Goal: Task Accomplishment & Management: Manage account settings

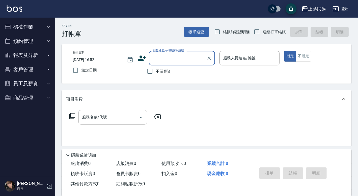
click at [176, 59] on input "顧客姓名/手機號碼/編號" at bounding box center [177, 58] width 53 height 10
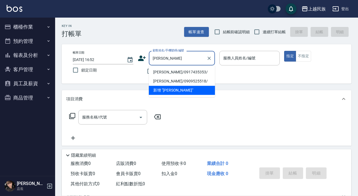
click at [168, 74] on li "[PERSON_NAME]/0917435353/" at bounding box center [182, 72] width 66 height 9
type input "[PERSON_NAME]/0917435353/"
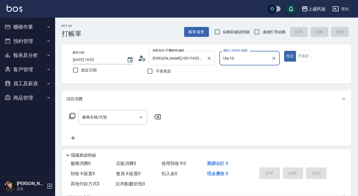
type input "Ula-10"
click at [140, 60] on icon at bounding box center [139, 60] width 3 height 2
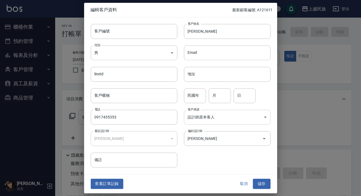
click at [228, 115] on body "上越民族 登出 櫃檯作業 打帳單 帳單列表 現金收支登錄 材料自購登錄 每日結帳 排班表 現場電腦打卡 預約管理 預約管理 單日預約紀錄 單週預約紀錄 報表及…" at bounding box center [180, 134] width 361 height 268
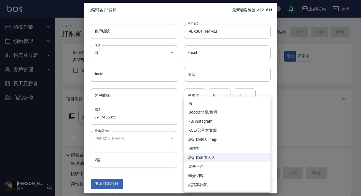
click at [212, 157] on li "設計師原本客人" at bounding box center [227, 157] width 86 height 9
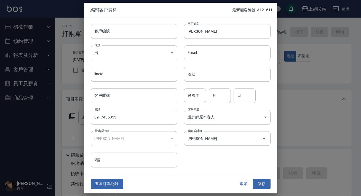
click at [218, 139] on input "[PERSON_NAME]" at bounding box center [219, 139] width 66 height 10
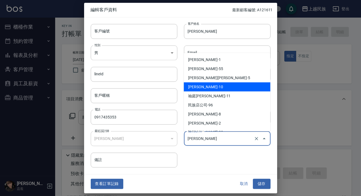
click at [226, 86] on li "[PERSON_NAME]-10" at bounding box center [226, 86] width 86 height 9
type input "[PERSON_NAME]"
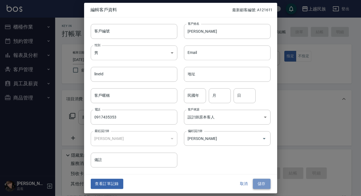
click at [262, 181] on button "儲存" at bounding box center [262, 184] width 18 height 10
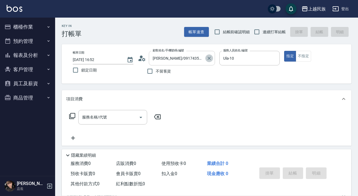
click at [212, 59] on button "Clear" at bounding box center [209, 59] width 8 height 8
click at [273, 59] on icon "Clear" at bounding box center [273, 58] width 3 height 3
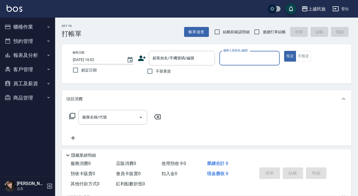
click at [272, 71] on p at bounding box center [249, 69] width 61 height 6
